Goal: Task Accomplishment & Management: Use online tool/utility

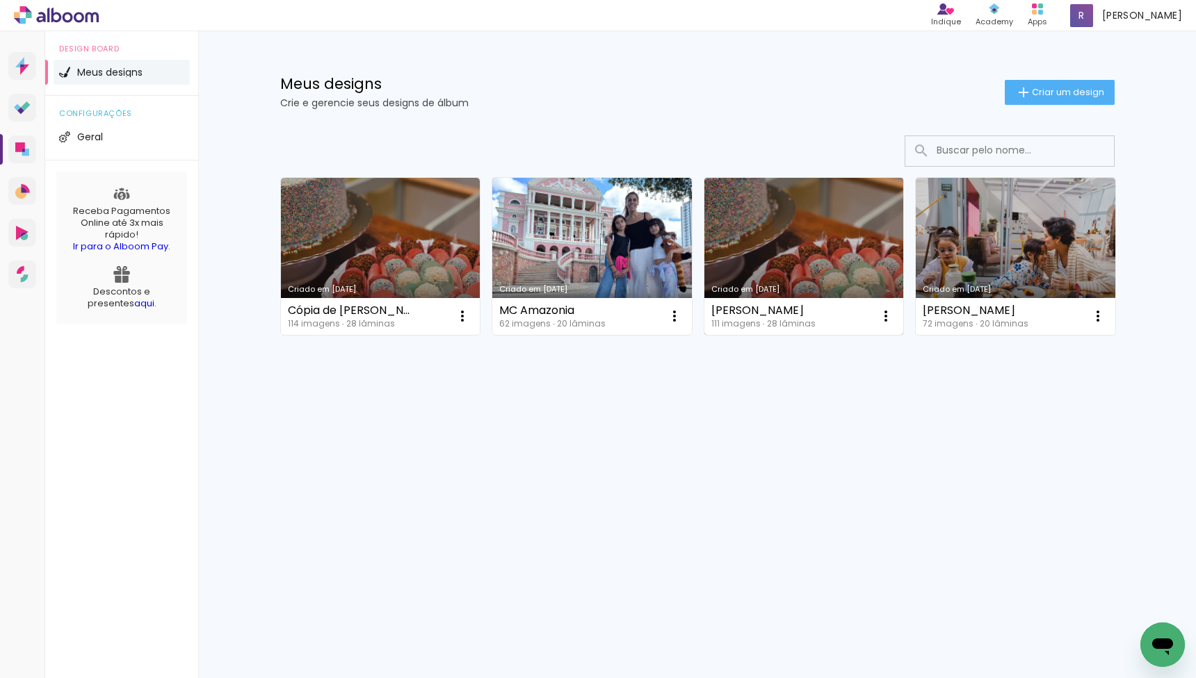
click at [785, 218] on link "Criado em [DATE]" at bounding box center [803, 256] width 199 height 157
